Goal: Information Seeking & Learning: Learn about a topic

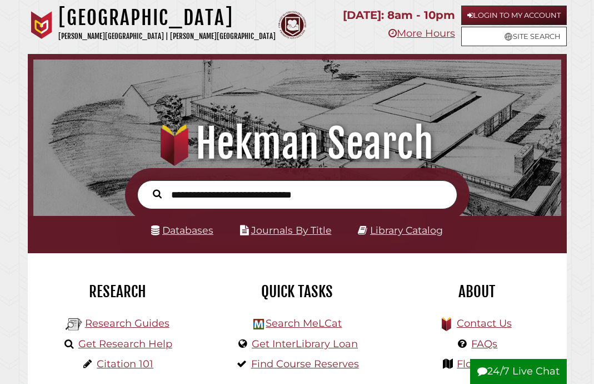
scroll to position [175, 522]
click at [177, 234] on link "Databases" at bounding box center [182, 230] width 62 height 12
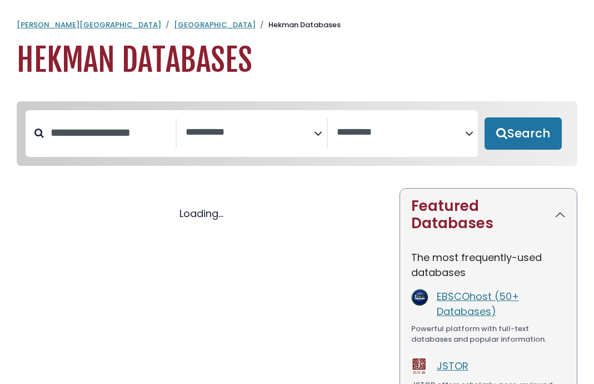
select select "Database Subject Filter"
select select "Database Vendors Filter"
select select "Database Subject Filter"
select select "Database Vendors Filter"
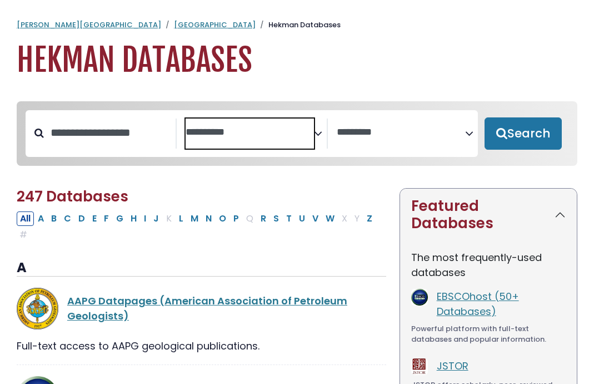
click at [272, 128] on textarea "Search" at bounding box center [250, 133] width 128 height 12
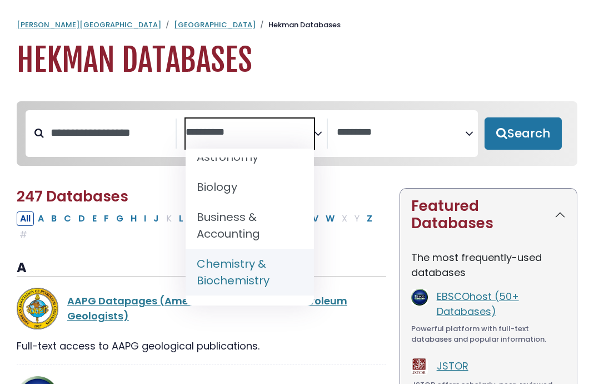
scroll to position [135, 0]
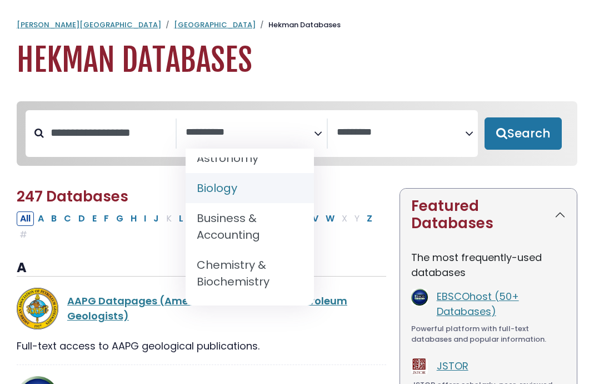
select select "*****"
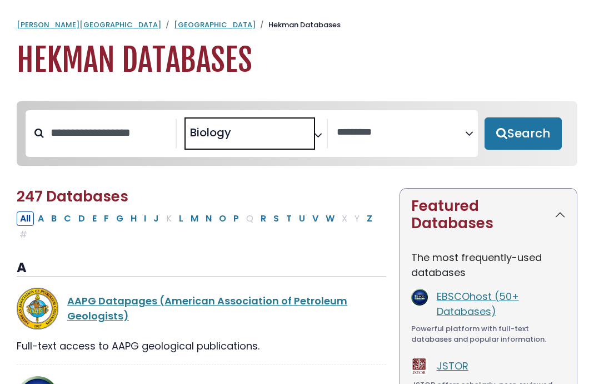
scroll to position [69, 0]
click at [517, 126] on button "Search" at bounding box center [523, 133] width 77 height 32
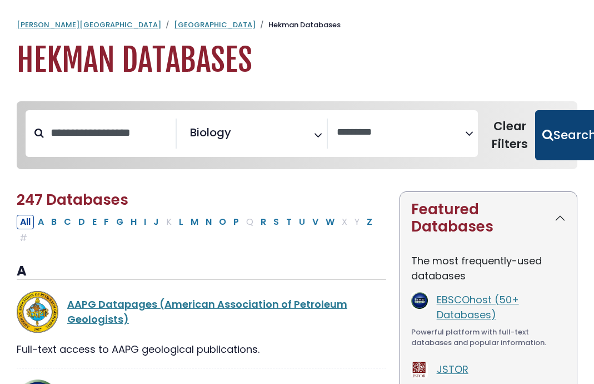
select select "Database Vendors Filter"
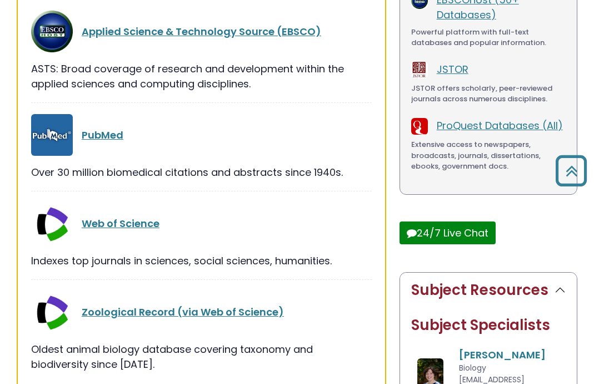
scroll to position [311, 0]
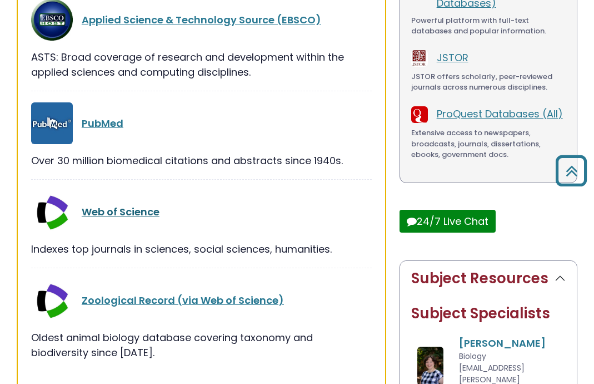
click at [130, 208] on link "Web of Science" at bounding box center [121, 212] width 78 height 14
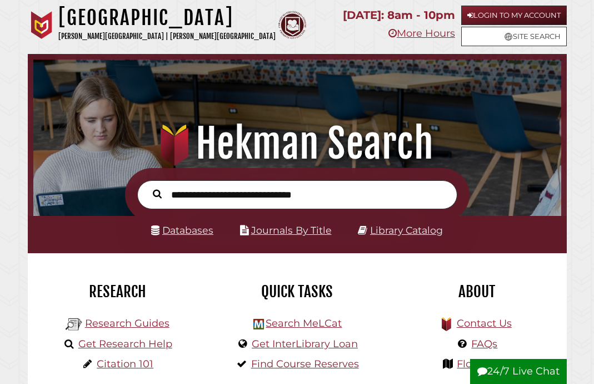
scroll to position [175, 522]
click at [197, 192] on input "text" at bounding box center [297, 194] width 320 height 29
type input "**********"
click at [147, 186] on button "Search" at bounding box center [157, 193] width 20 height 14
